Goal: Task Accomplishment & Management: Manage account settings

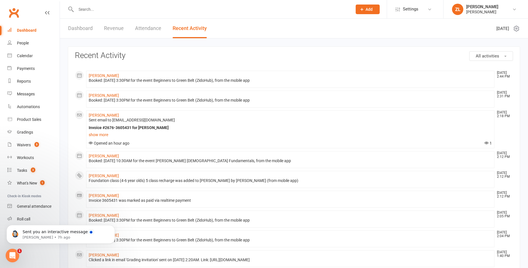
click at [111, 10] on input "text" at bounding box center [211, 9] width 274 height 8
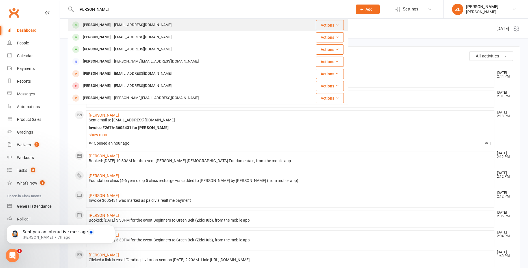
type input "[PERSON_NAME]"
click at [113, 26] on div "[EMAIL_ADDRESS][DOMAIN_NAME]" at bounding box center [143, 25] width 61 height 8
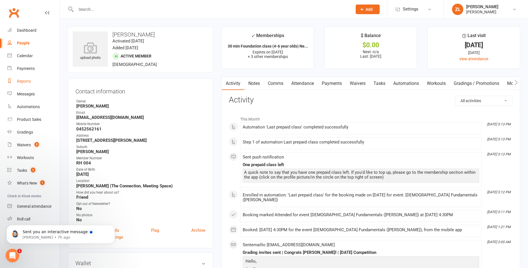
click at [23, 80] on div "Reports" at bounding box center [24, 81] width 14 height 5
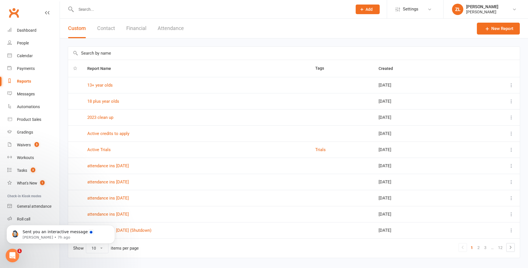
click at [108, 50] on input "text" at bounding box center [294, 53] width 452 height 13
type input "18"
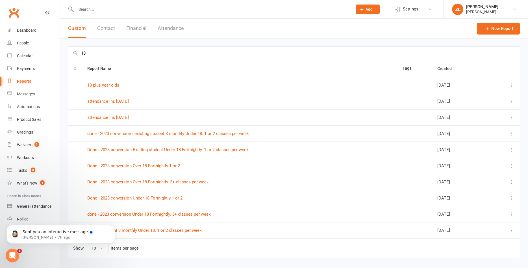
click at [110, 88] on td "18 plus year olds" at bounding box center [239, 85] width 315 height 16
click at [109, 87] on link "18 plus year olds" at bounding box center [103, 85] width 32 height 5
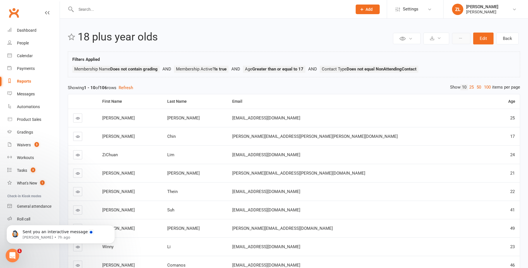
click at [467, 36] on button at bounding box center [461, 38] width 18 height 11
click at [432, 54] on link "Clone report" at bounding box center [442, 51] width 56 height 11
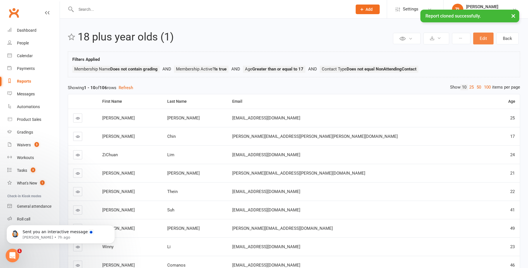
click at [484, 36] on button "Edit" at bounding box center [484, 39] width 20 height 12
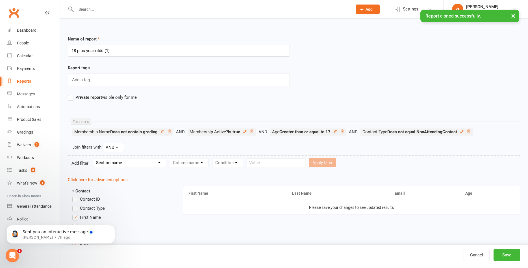
click at [111, 52] on input "18 plus year olds (1)" at bounding box center [179, 51] width 222 height 12
drag, startPoint x: 111, startPoint y: 52, endPoint x: 45, endPoint y: 53, distance: 65.9
click at [68, 53] on input "18 plus year olds (1)" at bounding box center [179, 51] width 222 height 12
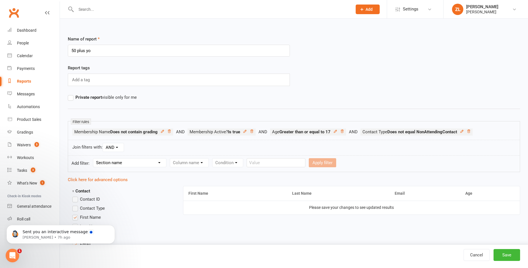
click at [73, 49] on input "50 plus yo" at bounding box center [179, 51] width 222 height 12
type input "60 plus yo"
click at [344, 132] on icon at bounding box center [342, 130] width 3 height 3
click at [93, 158] on select "Section name Contact Attendance Aggregate Payment Booking Waitlist Attendees Ca…" at bounding box center [129, 162] width 73 height 8
select select "0"
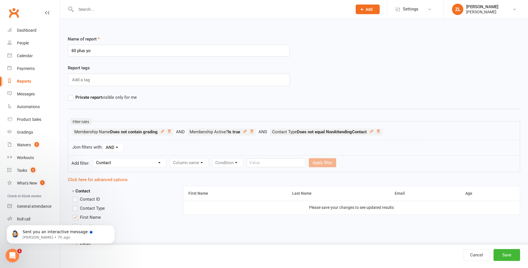
click option "Contact" at bounding box center [0, 0] width 0 height 0
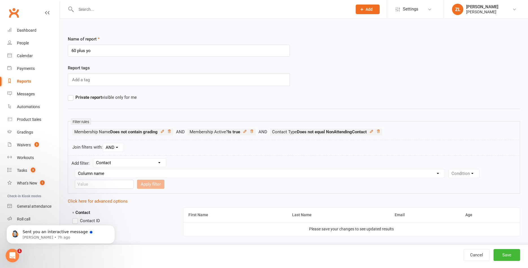
click at [93, 158] on select "Section name Contact Attendance Aggregate Payment Booking Waitlist Attendees Ca…" at bounding box center [129, 162] width 73 height 8
click option "Contact" at bounding box center [0, 0] width 0 height 0
click at [75, 169] on select "Column name Contact Type First Name Last Name Full Name Email Phone Number Addr…" at bounding box center [260, 173] width 370 height 8
select select "18"
click option "Age" at bounding box center [0, 0] width 0 height 0
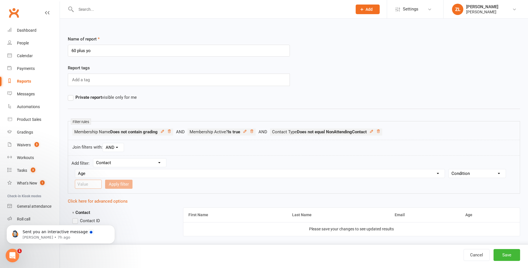
click at [91, 183] on input "number" at bounding box center [88, 184] width 27 height 9
click at [449, 169] on select "Condition Is Is not Less than Greater than Less than or equal to Greater than o…" at bounding box center [477, 173] width 57 height 8
select select "5"
click option "Greater than or equal to" at bounding box center [0, 0] width 0 height 0
click at [90, 182] on input "number" at bounding box center [88, 184] width 27 height 9
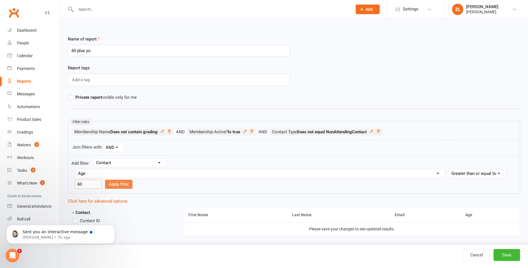
type input "60"
click at [123, 185] on button "Apply filter" at bounding box center [118, 184] width 27 height 9
select select
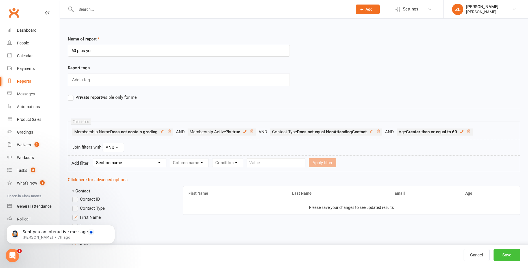
click at [507, 256] on button "Save" at bounding box center [507, 255] width 27 height 12
click at [27, 81] on div "Reports" at bounding box center [24, 81] width 14 height 5
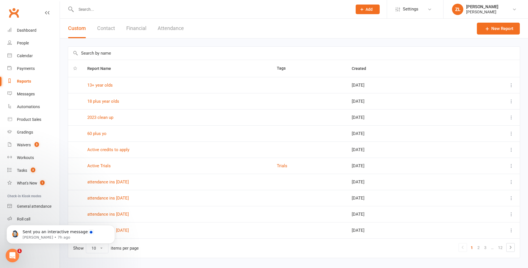
click at [99, 54] on input "text" at bounding box center [294, 53] width 452 height 13
click at [104, 84] on link "13+ year olds" at bounding box center [99, 85] width 25 height 5
click at [101, 103] on link "18 plus year olds" at bounding box center [103, 101] width 32 height 5
